Goal: Information Seeking & Learning: Learn about a topic

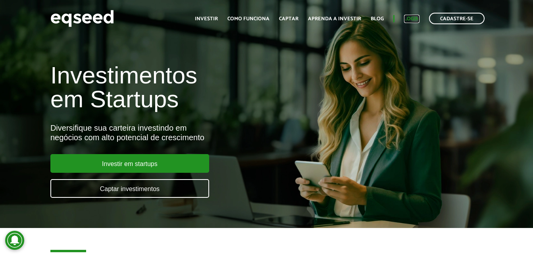
click at [415, 21] on link "Login" at bounding box center [411, 18] width 15 height 5
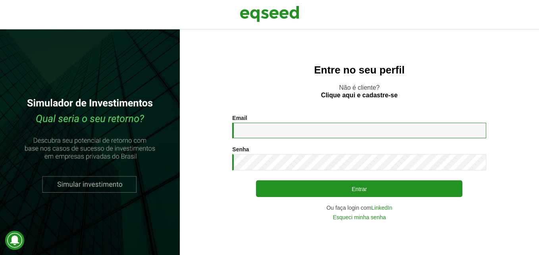
click at [303, 125] on input "Email *" at bounding box center [359, 130] width 254 height 15
type input "**********"
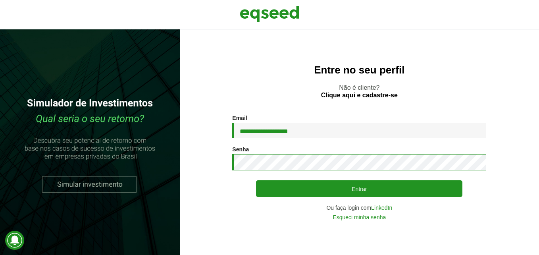
click at [256, 180] on button "Entrar" at bounding box center [359, 188] width 206 height 17
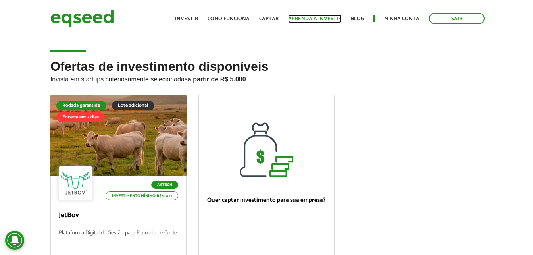
click at [326, 21] on link "Aprenda a investir" at bounding box center [314, 18] width 53 height 5
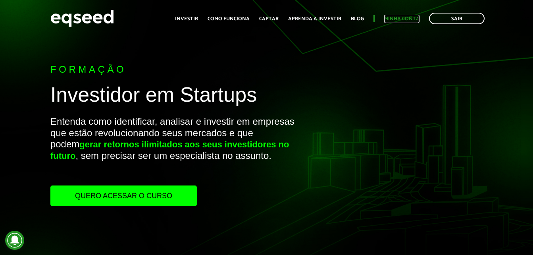
click at [409, 21] on link "Minha conta" at bounding box center [401, 18] width 35 height 5
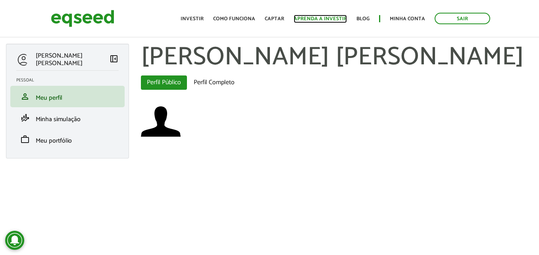
click at [328, 20] on link "Aprenda a investir" at bounding box center [320, 18] width 53 height 5
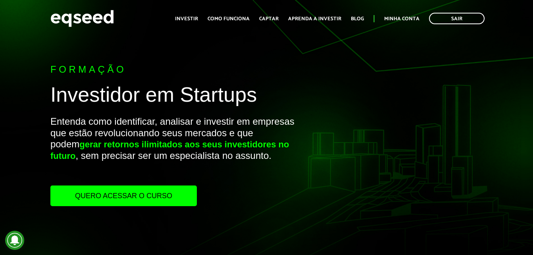
click at [102, 198] on link "Quero acessar o curso" at bounding box center [123, 195] width 147 height 21
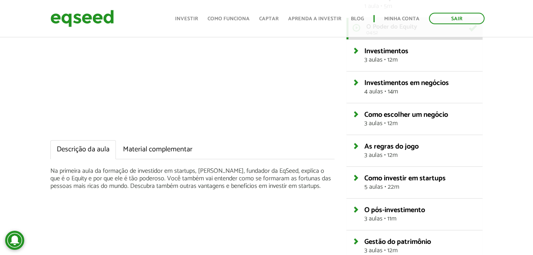
scroll to position [97, 0]
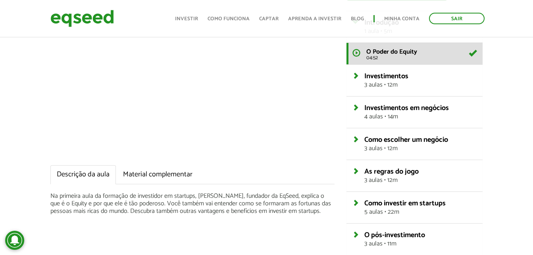
click at [359, 79] on h4 "Investimentos 3 aulas • 12m" at bounding box center [415, 80] width 124 height 15
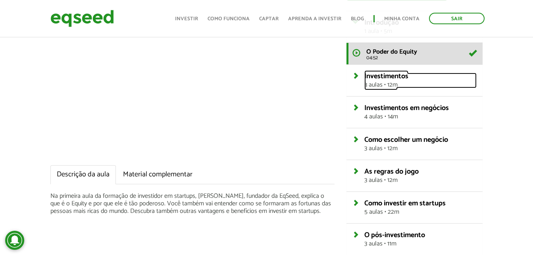
click at [364, 79] on link "Investimentos 3 aulas • 12m" at bounding box center [420, 80] width 112 height 15
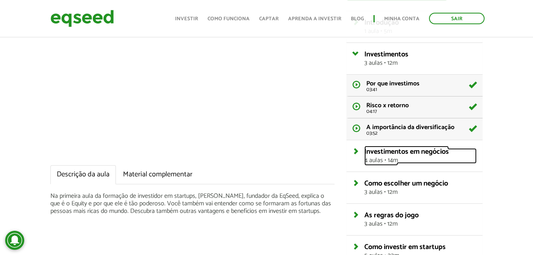
click at [393, 160] on span "4 aulas • 14m" at bounding box center [420, 160] width 112 height 6
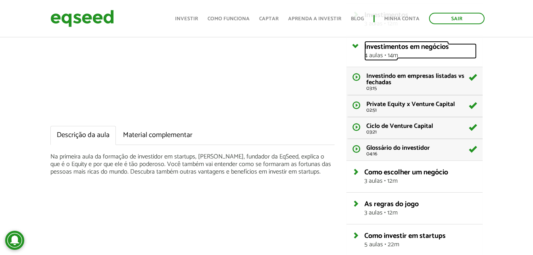
scroll to position [238, 0]
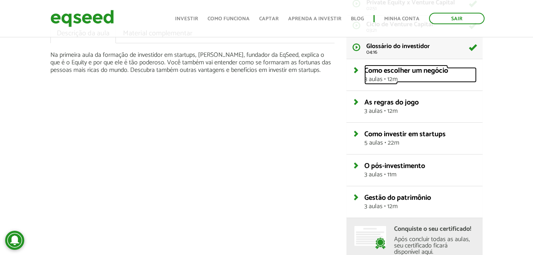
click at [378, 79] on span "3 aulas • 12m" at bounding box center [420, 79] width 112 height 6
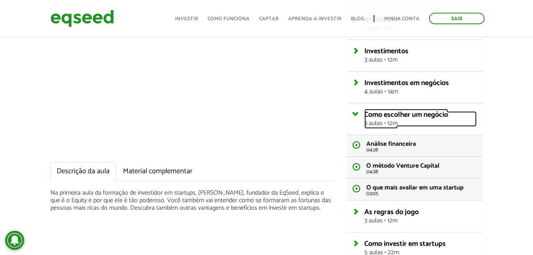
scroll to position [105, 0]
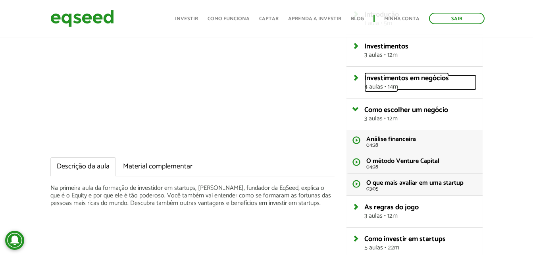
click at [378, 84] on span "4 aulas • 14m" at bounding box center [420, 87] width 112 height 6
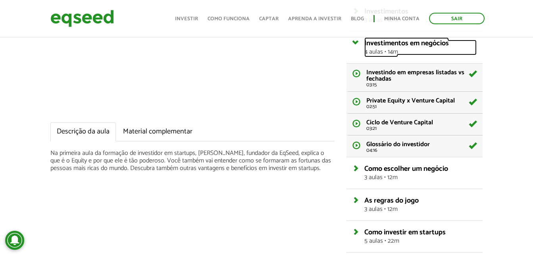
scroll to position [144, 0]
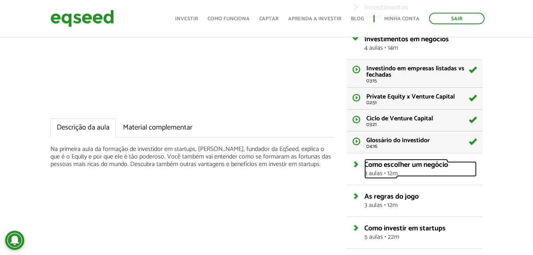
click at [379, 170] on span "3 aulas • 12m" at bounding box center [420, 173] width 112 height 6
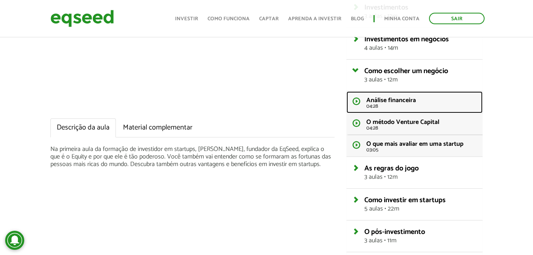
click at [375, 106] on span "04:28" at bounding box center [421, 106] width 110 height 5
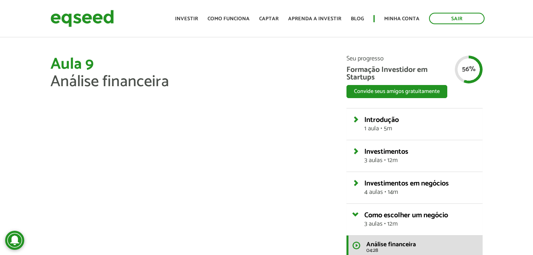
click at [223, 84] on h1 "Aula 9 Análise financeira" at bounding box center [192, 73] width 284 height 35
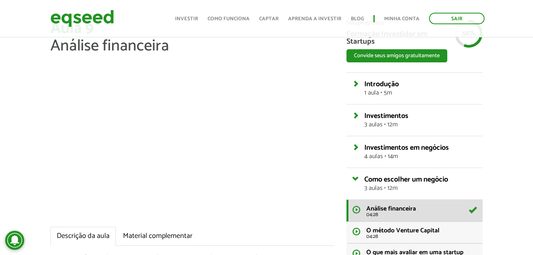
scroll to position [51, 0]
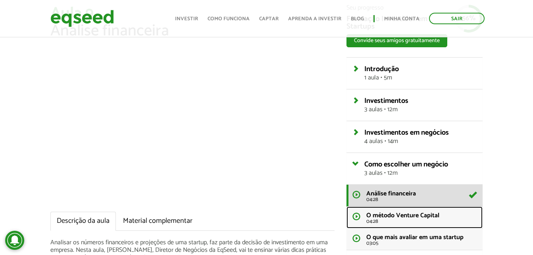
click at [389, 217] on span "O método Venture Capital" at bounding box center [402, 215] width 73 height 11
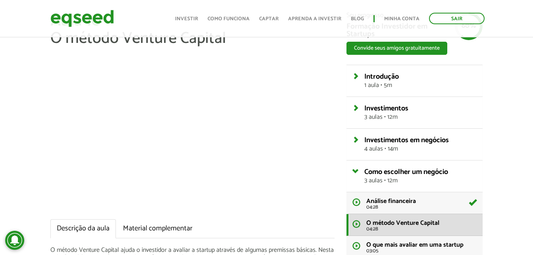
scroll to position [48, 0]
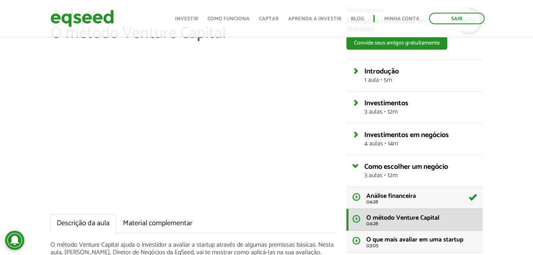
click at [3, 158] on div "Aula 10 O método Venture Capital Descrição da aula Material complementar O méto…" at bounding box center [266, 220] width 533 height 427
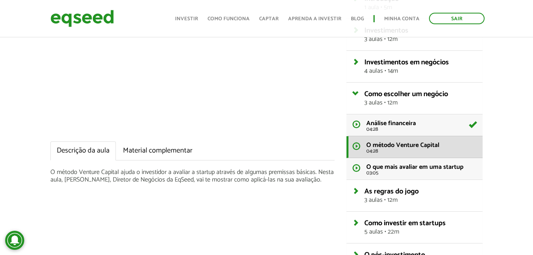
scroll to position [77, 0]
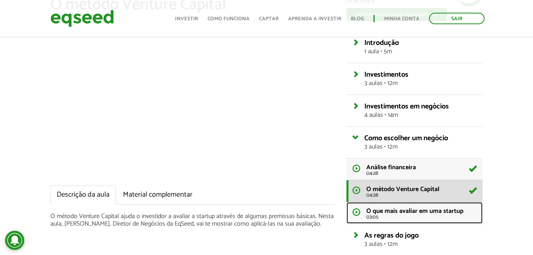
click at [386, 213] on span "O que mais avaliar em uma startup" at bounding box center [414, 211] width 97 height 11
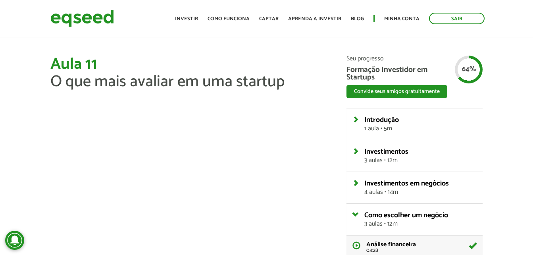
scroll to position [4, 0]
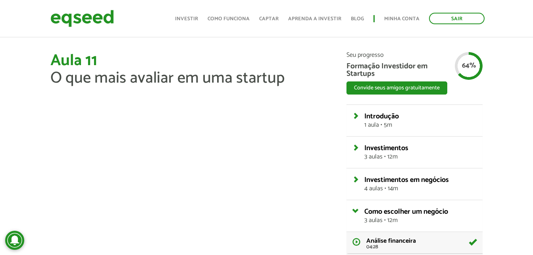
click at [185, 54] on h1 "Aula 11 O que mais avaliar em uma startup" at bounding box center [192, 69] width 284 height 35
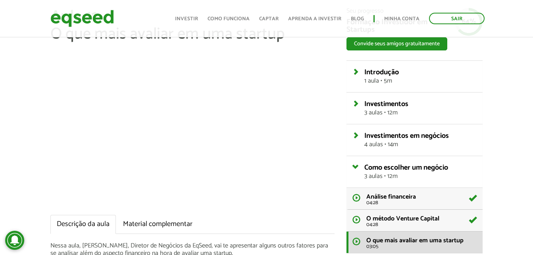
scroll to position [46, 0]
